Goal: Task Accomplishment & Management: Manage account settings

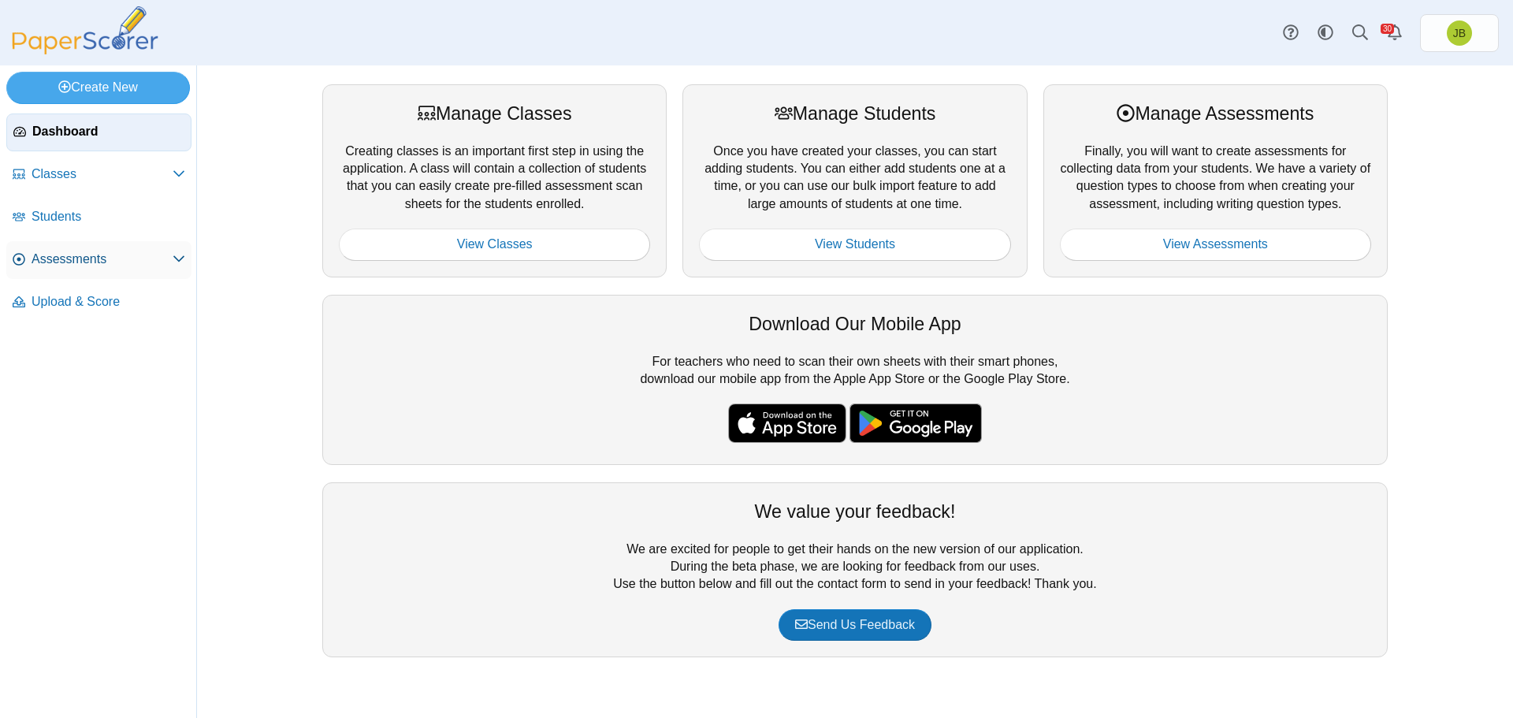
click at [65, 263] on span "Assessments" at bounding box center [102, 259] width 141 height 17
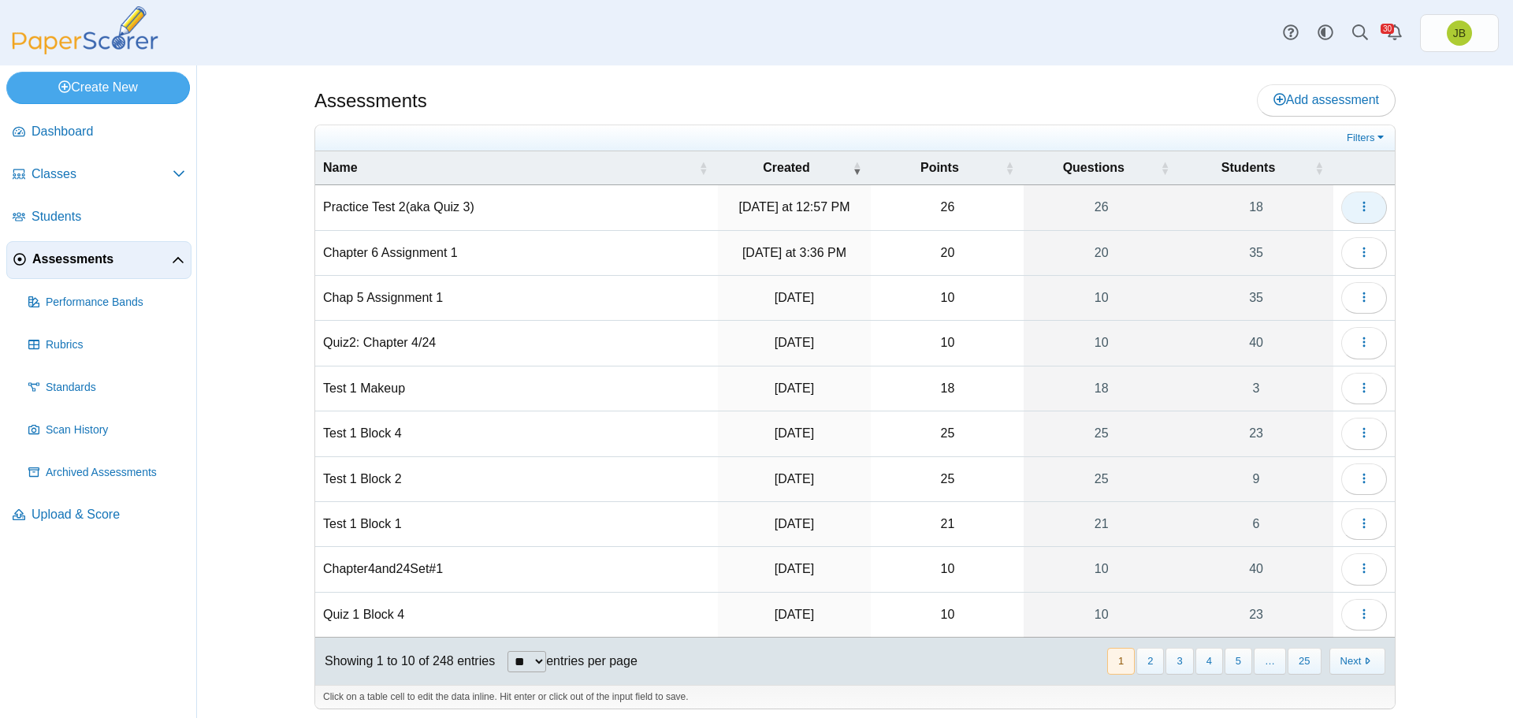
click at [1365, 203] on button "button" at bounding box center [1364, 207] width 46 height 32
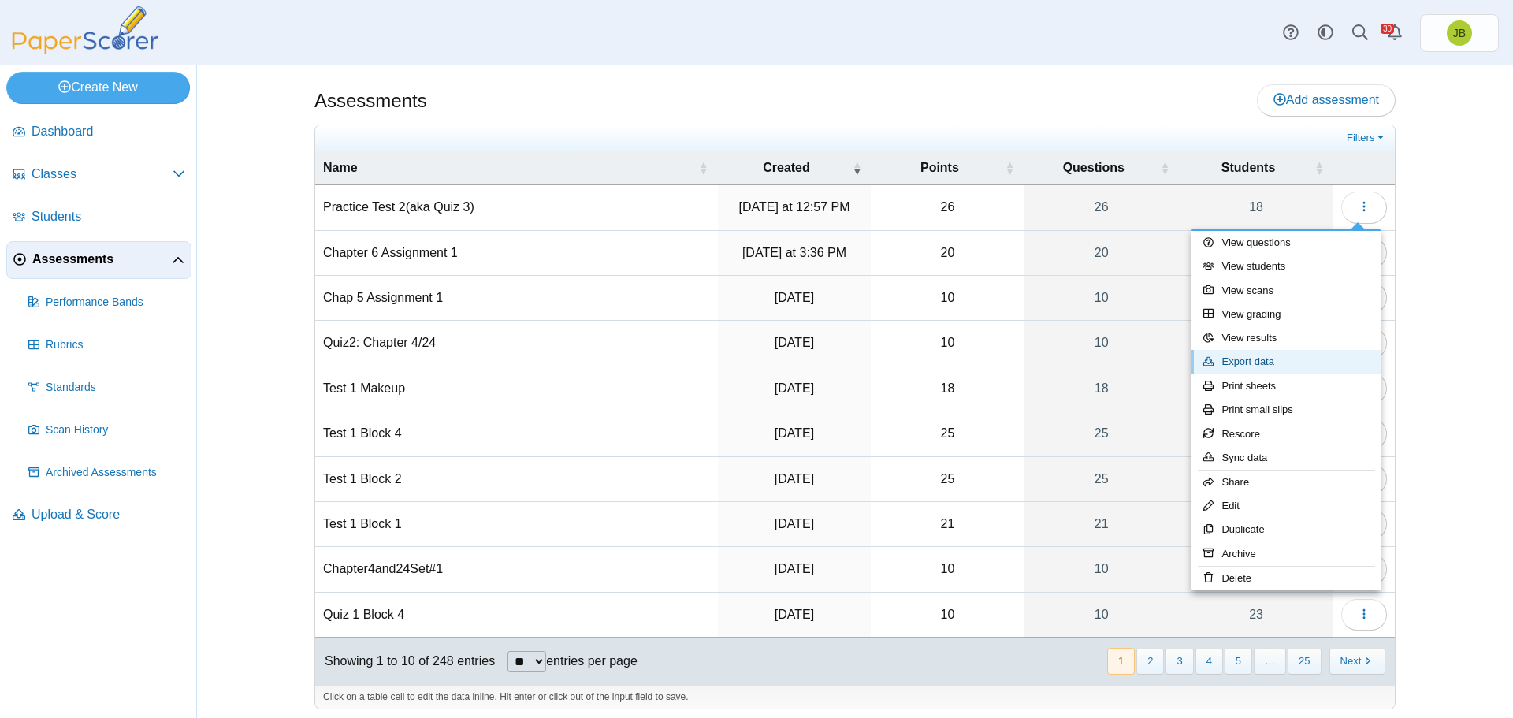
click at [1243, 362] on link "Export data" at bounding box center [1285, 362] width 189 height 24
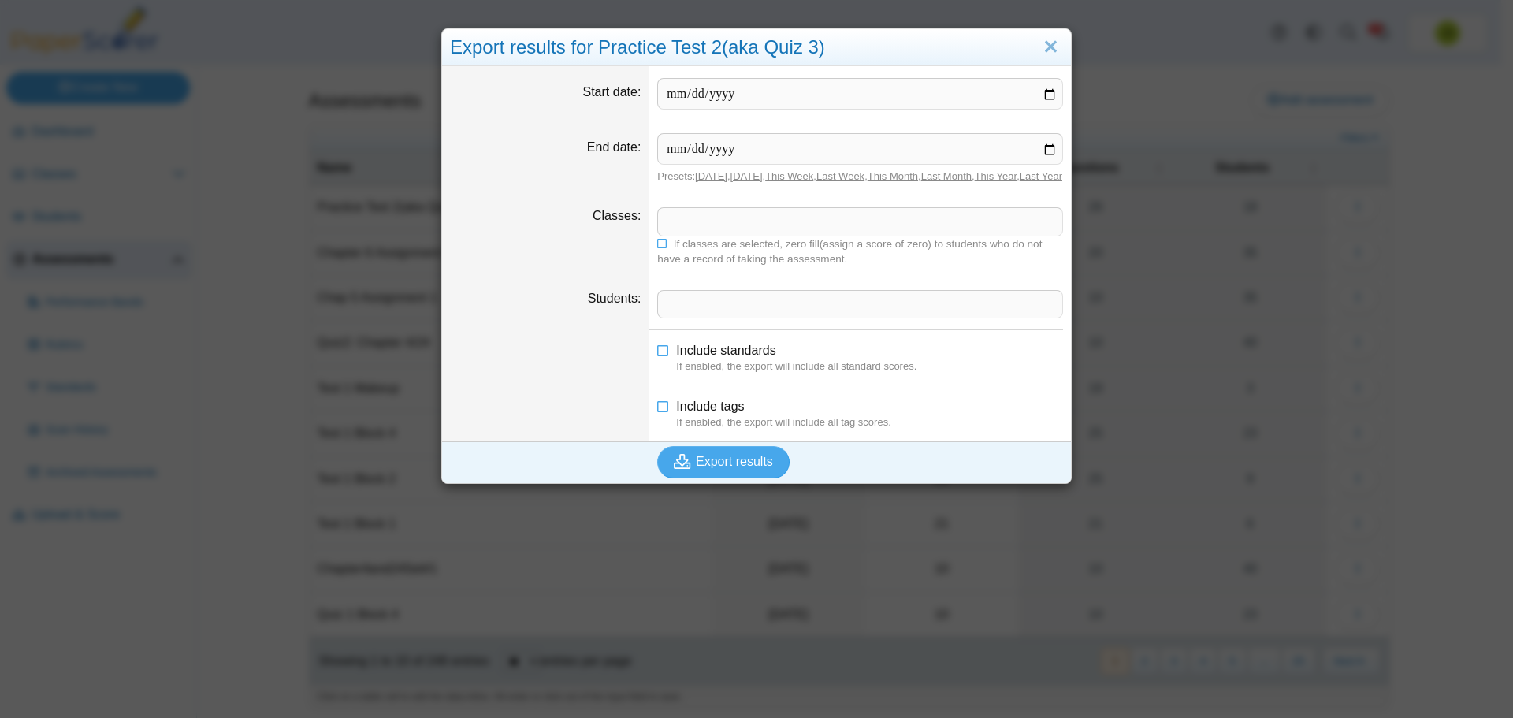
click at [732, 235] on span at bounding box center [860, 221] width 404 height 27
click at [723, 468] on span "Export results" at bounding box center [734, 461] width 77 height 13
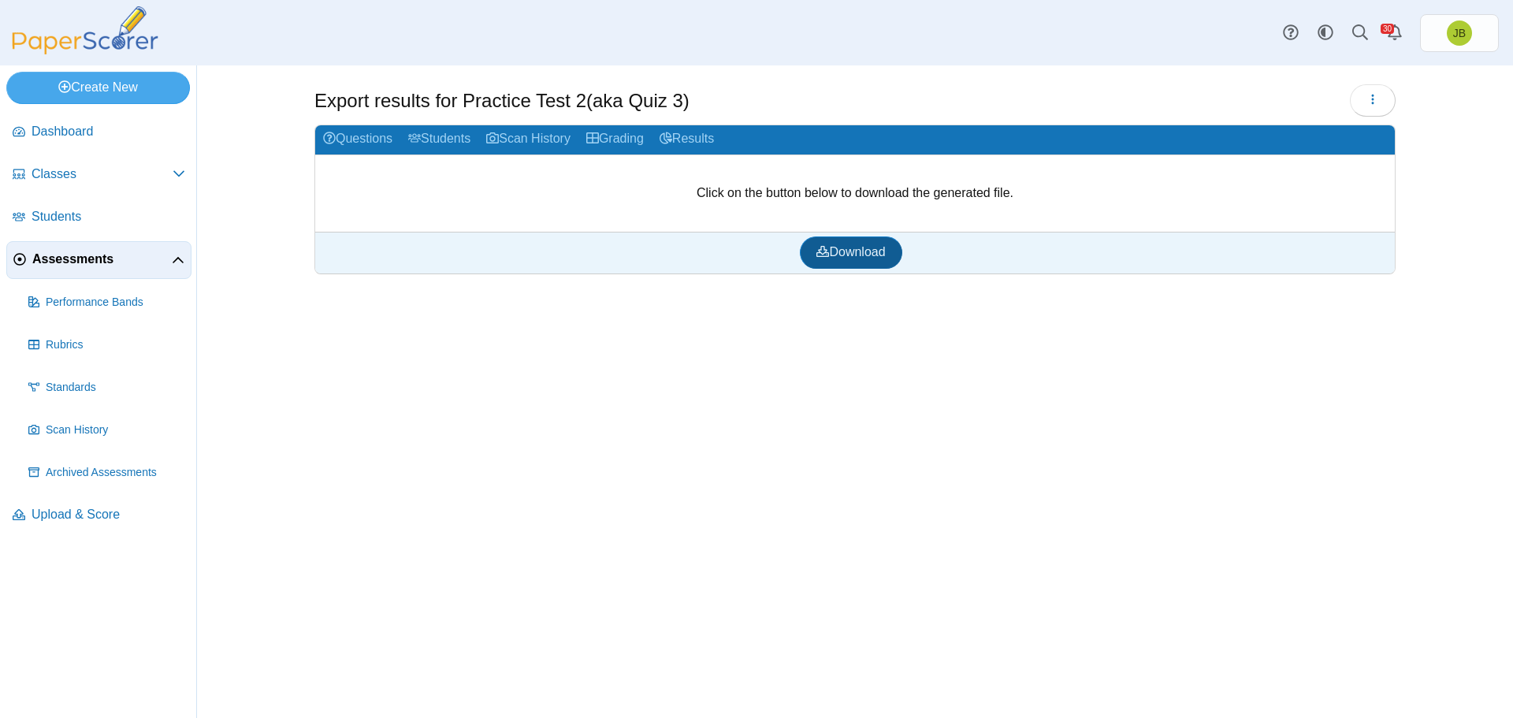
click at [847, 258] on span "Download" at bounding box center [850, 251] width 69 height 13
click at [81, 263] on span "Assessments" at bounding box center [101, 259] width 139 height 17
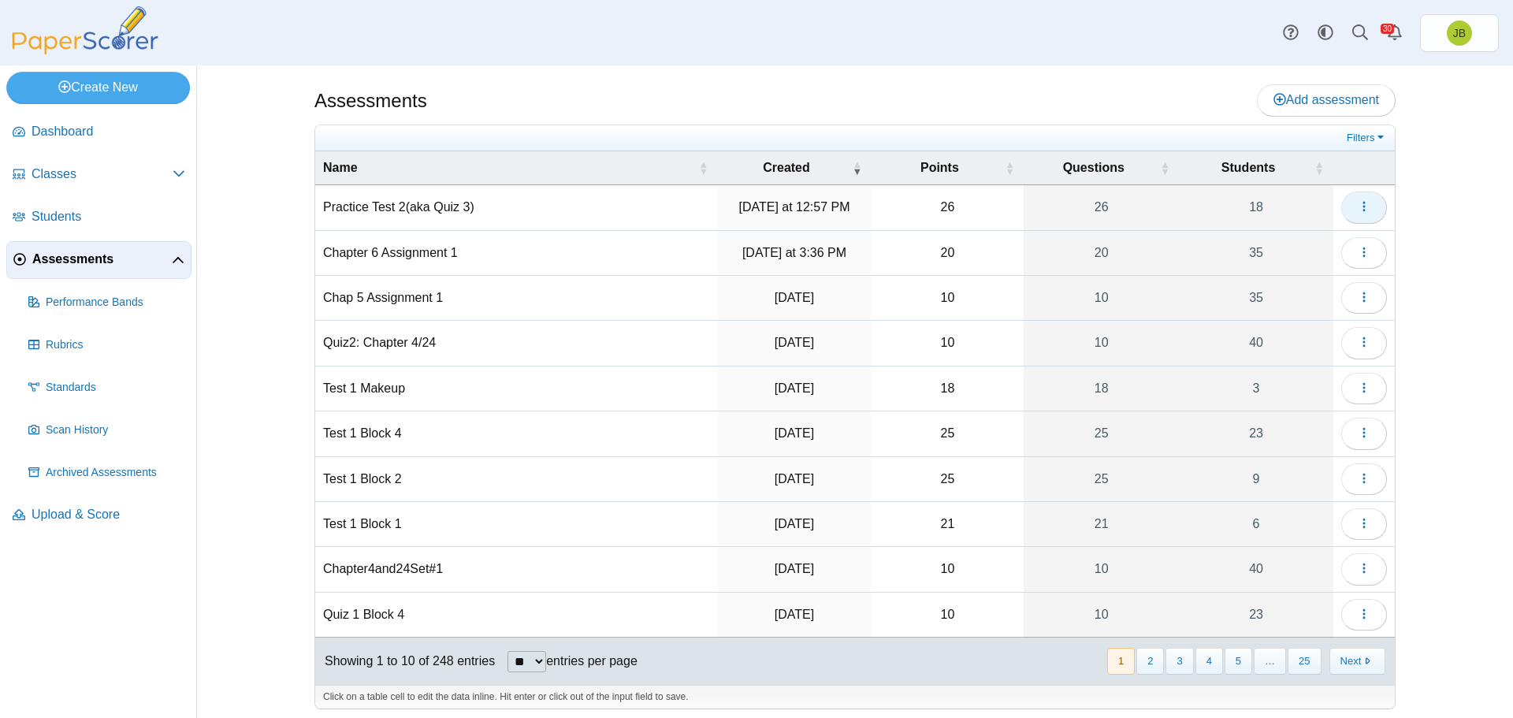
click at [1362, 206] on icon "button" at bounding box center [1364, 206] width 13 height 13
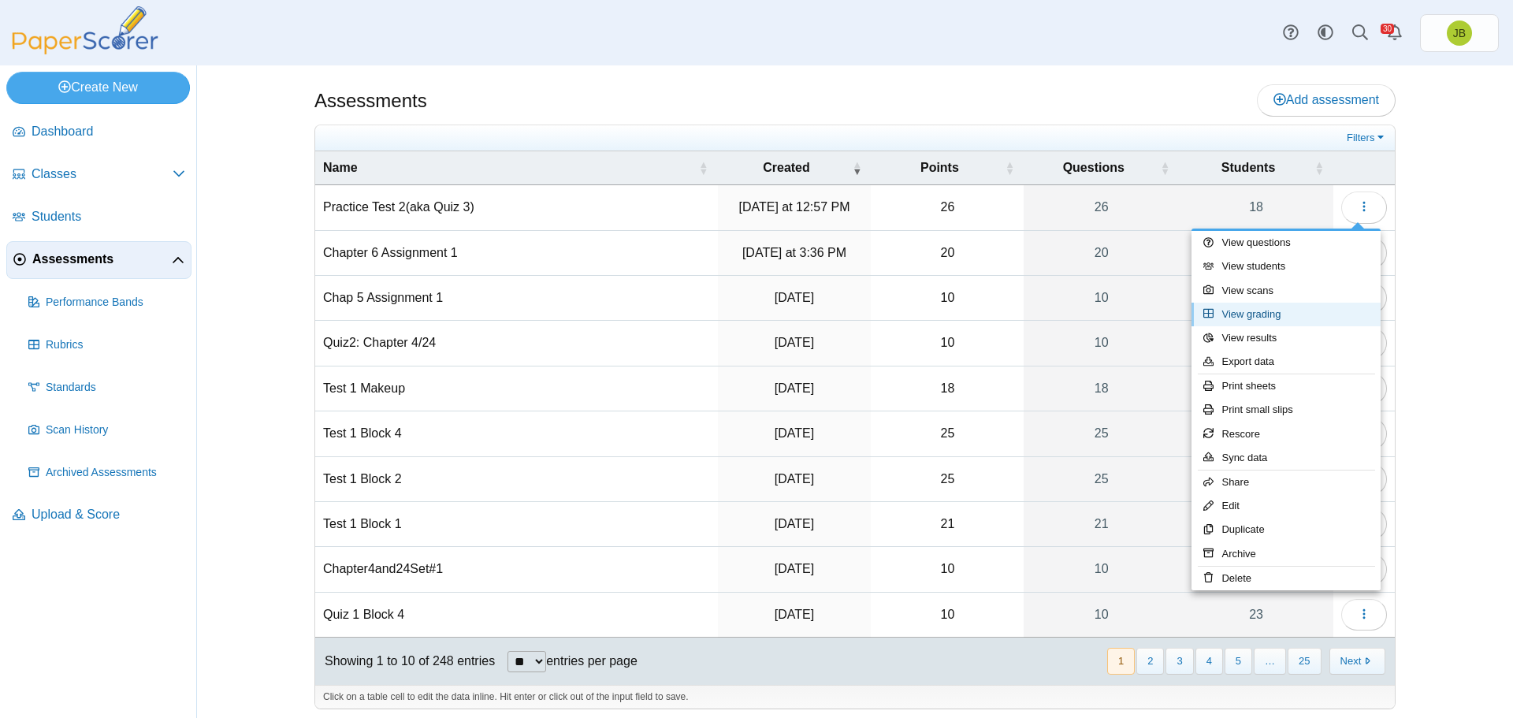
click at [1252, 319] on link "View grading" at bounding box center [1285, 315] width 189 height 24
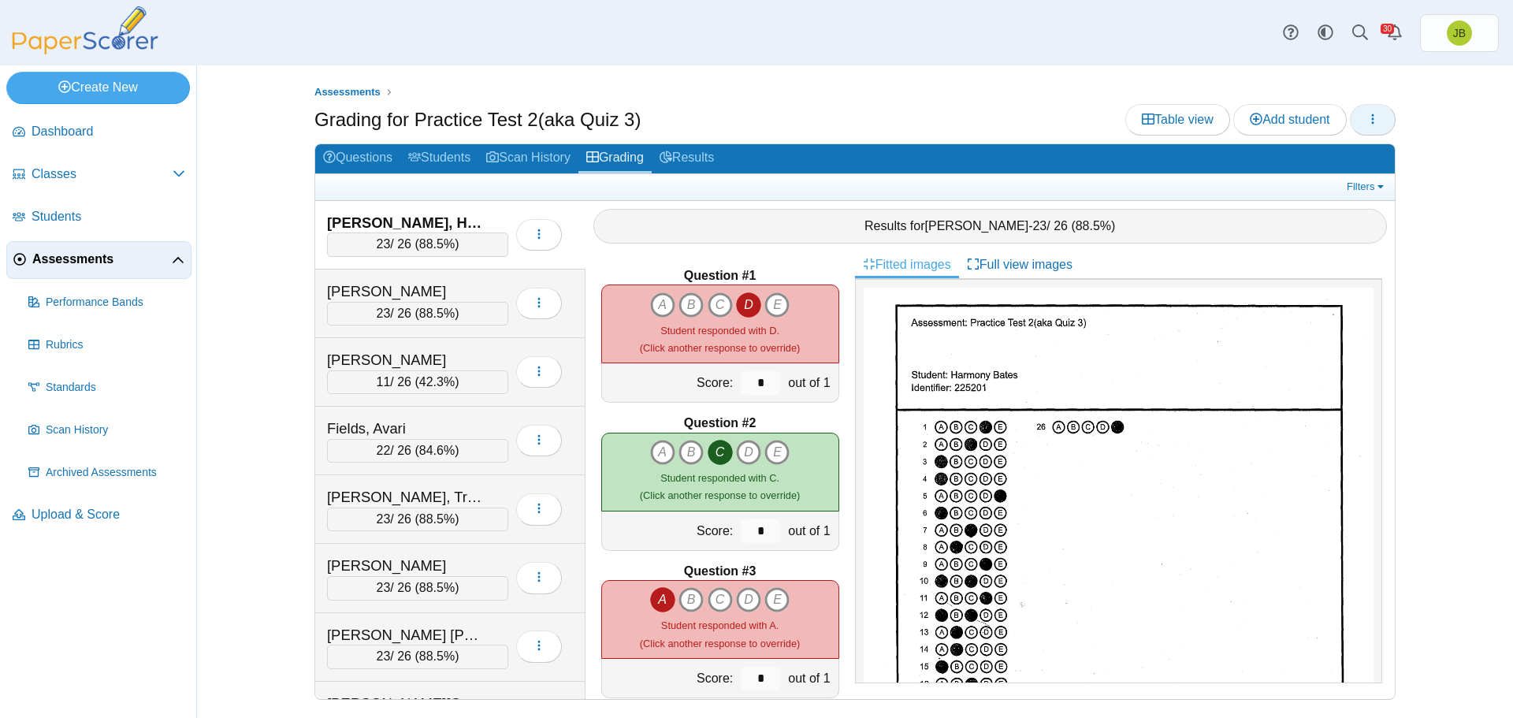
click at [1375, 123] on icon "button" at bounding box center [1372, 119] width 13 height 13
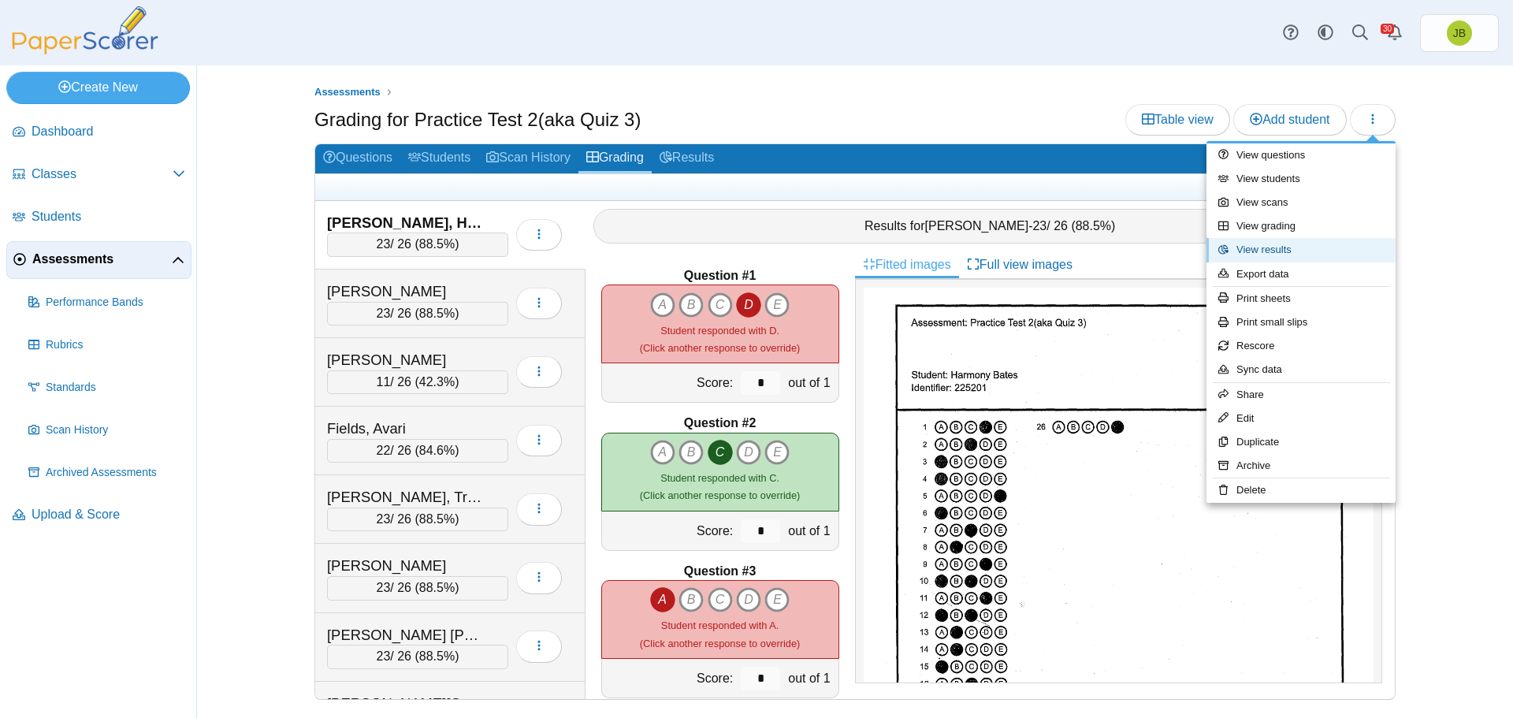
click at [1277, 255] on link "View results" at bounding box center [1300, 250] width 189 height 24
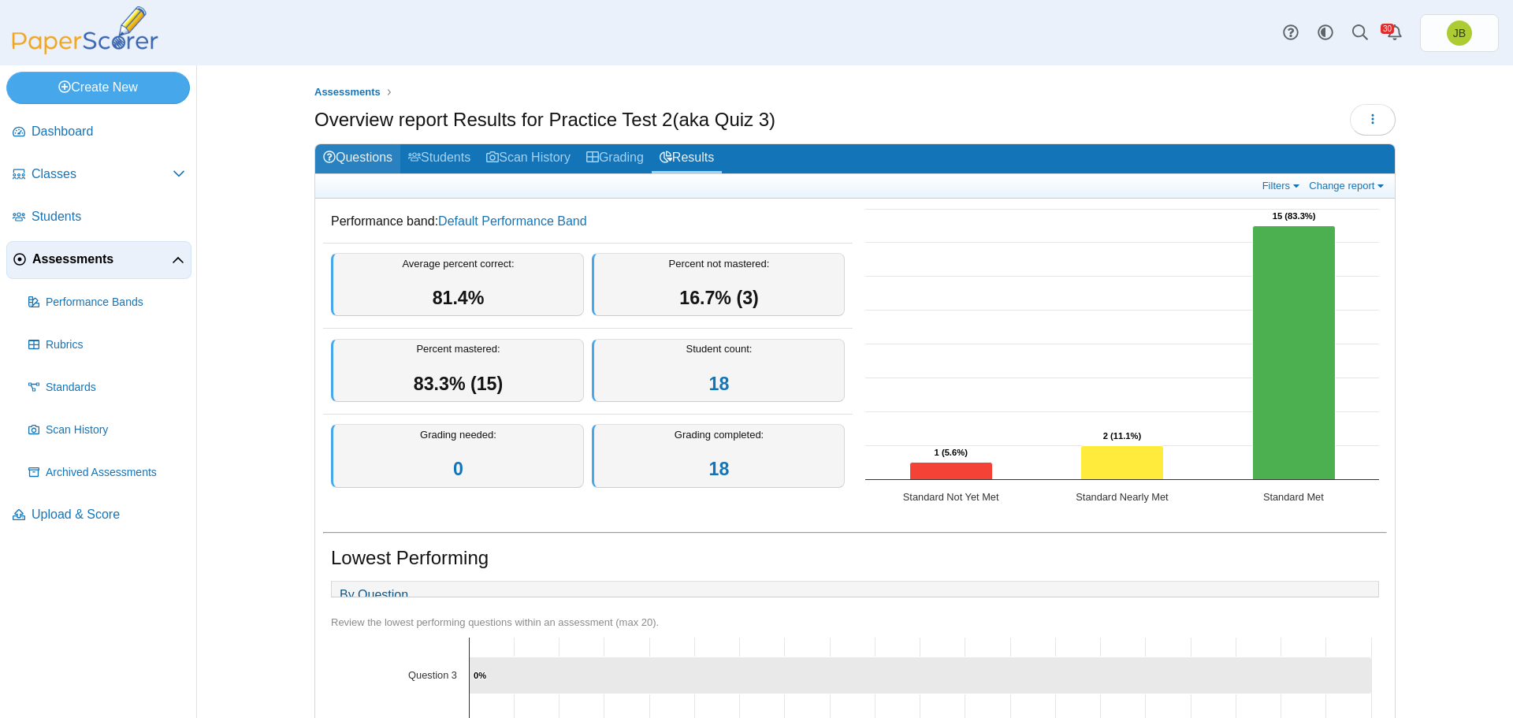
click at [368, 160] on link "Questions" at bounding box center [357, 158] width 85 height 29
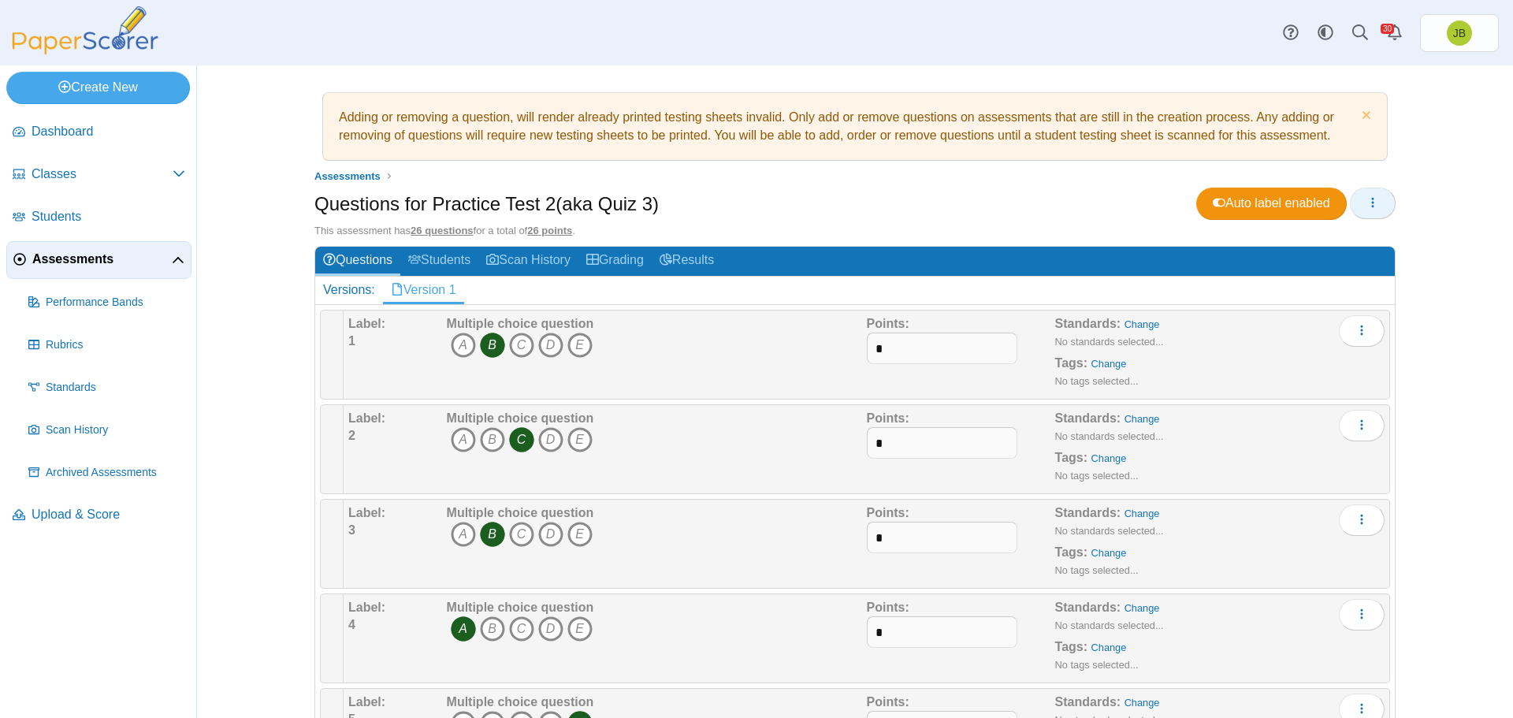
click at [1380, 199] on button "button" at bounding box center [1373, 204] width 46 height 32
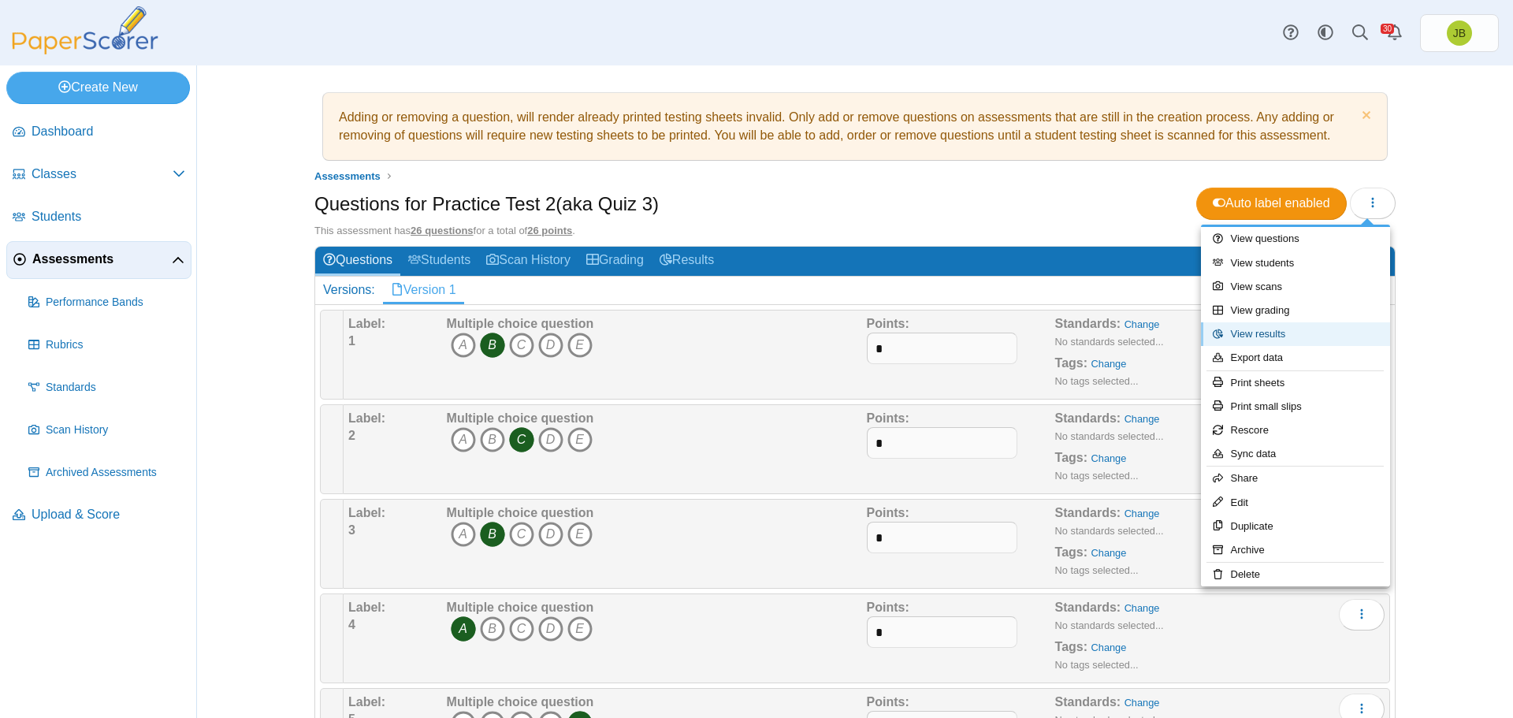
click at [1269, 333] on link "View results" at bounding box center [1295, 334] width 189 height 24
